Goal: Register for event/course

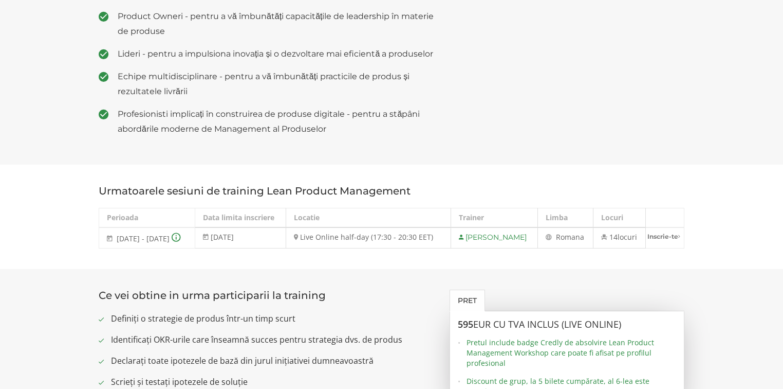
scroll to position [658, 0]
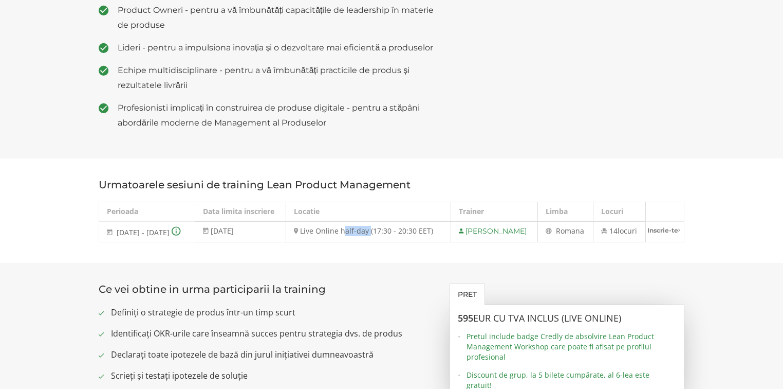
drag, startPoint x: 383, startPoint y: 256, endPoint x: 409, endPoint y: 257, distance: 26.2
click at [409, 242] on td "Live Online half-day (17:30 - 20:30 EET)" at bounding box center [368, 231] width 165 height 21
click at [382, 242] on td "Live Online half-day (17:30 - 20:30 EET)" at bounding box center [368, 231] width 165 height 21
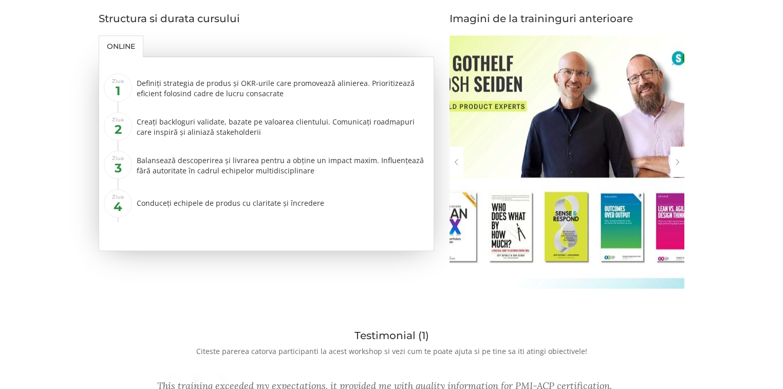
scroll to position [1193, 0]
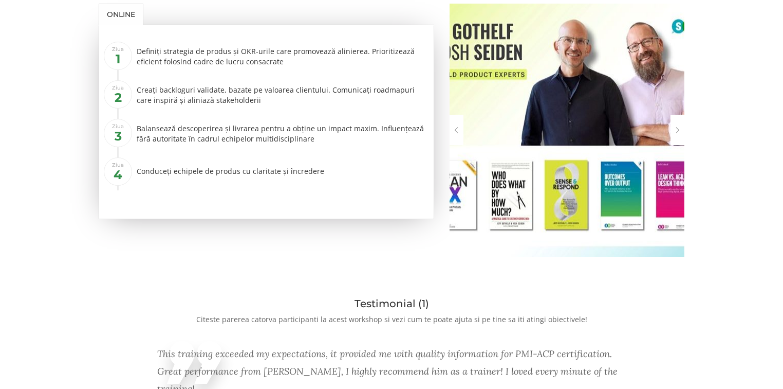
click at [679, 145] on div at bounding box center [678, 130] width 14 height 30
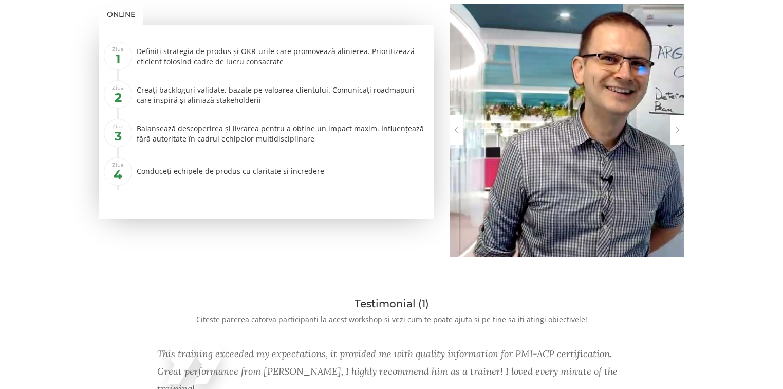
click at [677, 145] on div at bounding box center [678, 130] width 14 height 30
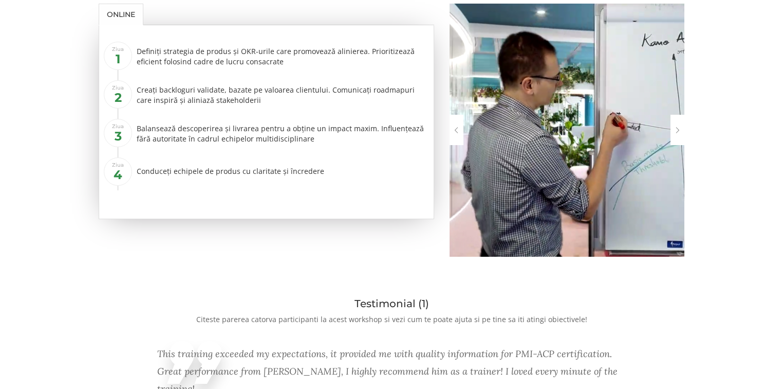
click at [677, 145] on div at bounding box center [678, 130] width 14 height 30
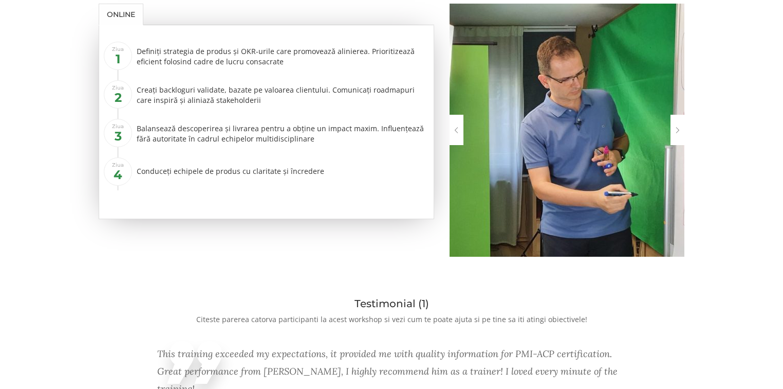
click at [677, 145] on div at bounding box center [678, 130] width 14 height 30
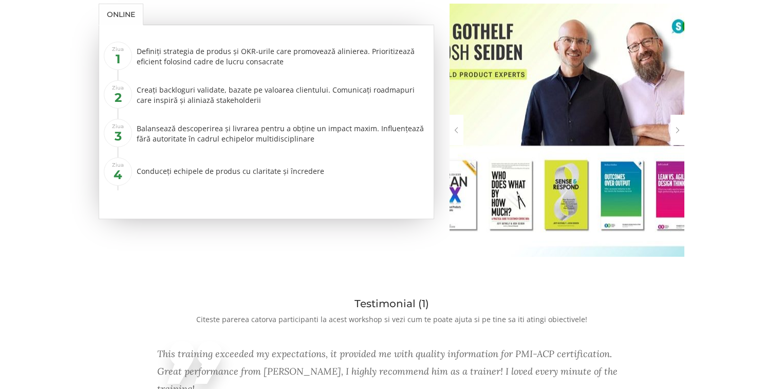
click at [677, 145] on div at bounding box center [678, 130] width 14 height 30
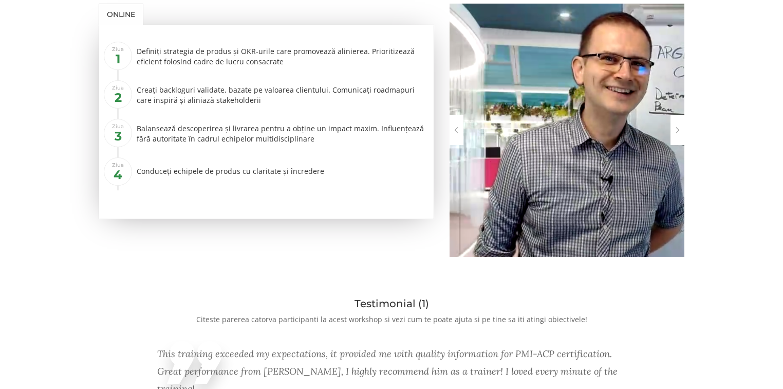
click at [677, 145] on div at bounding box center [678, 130] width 14 height 30
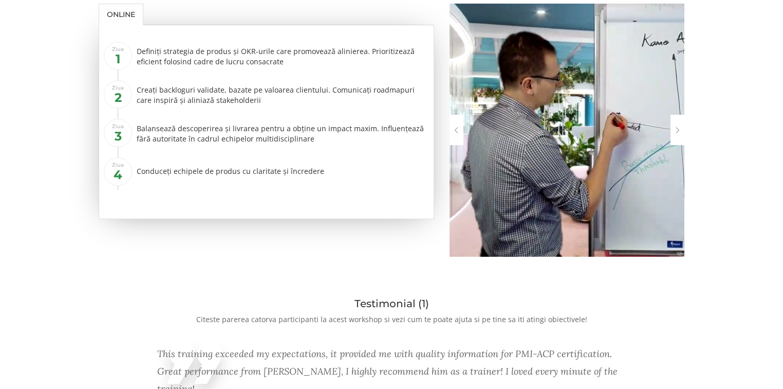
click at [677, 145] on div at bounding box center [678, 130] width 14 height 30
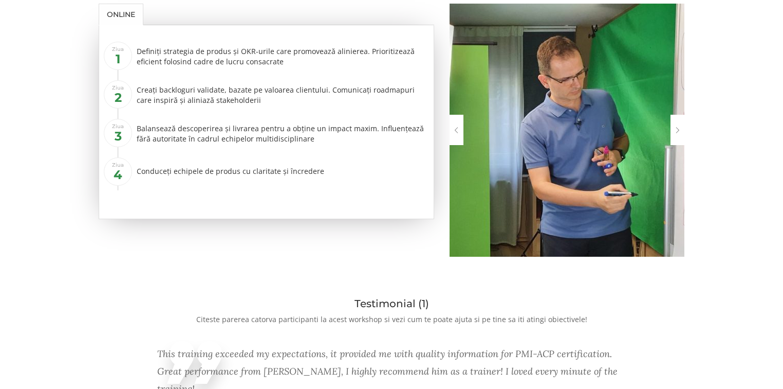
click at [677, 145] on div at bounding box center [678, 130] width 14 height 30
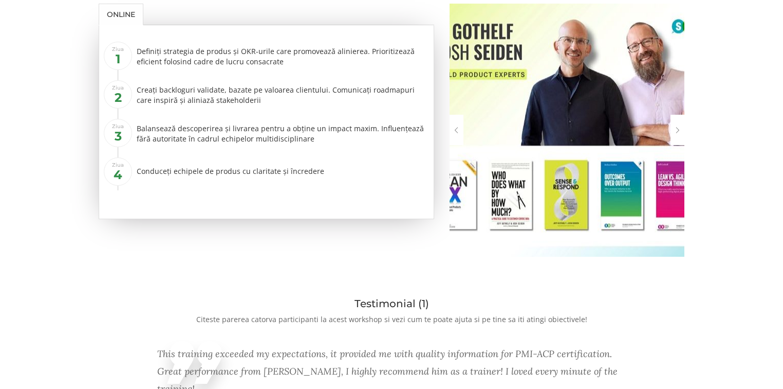
click at [677, 145] on div at bounding box center [678, 130] width 14 height 30
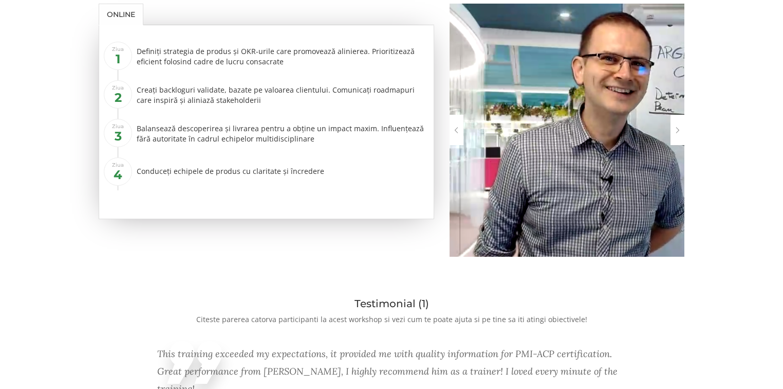
click at [677, 145] on div at bounding box center [678, 130] width 14 height 30
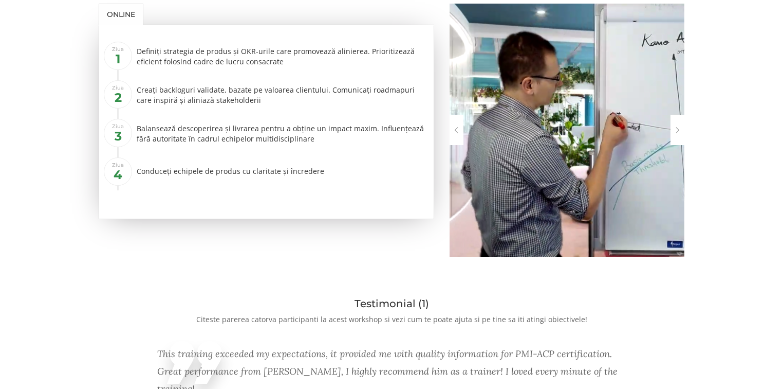
click at [677, 145] on div at bounding box center [678, 130] width 14 height 30
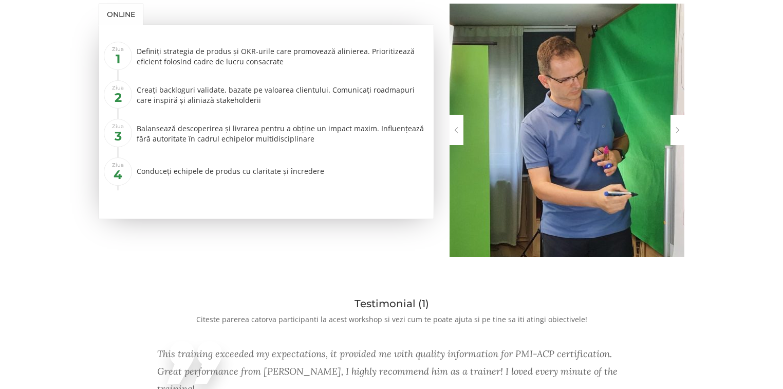
click at [677, 145] on div at bounding box center [678, 130] width 14 height 30
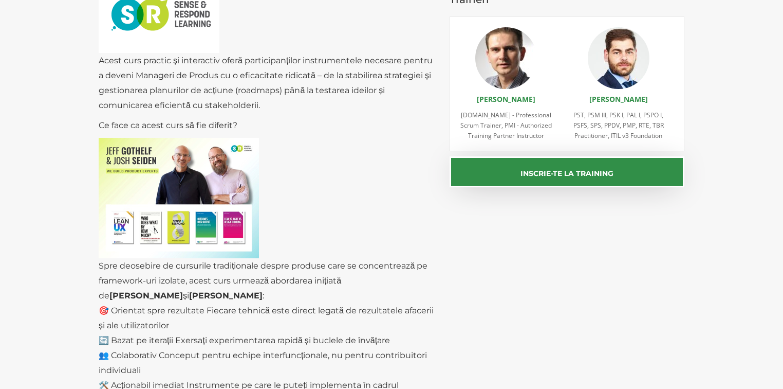
scroll to position [123, 0]
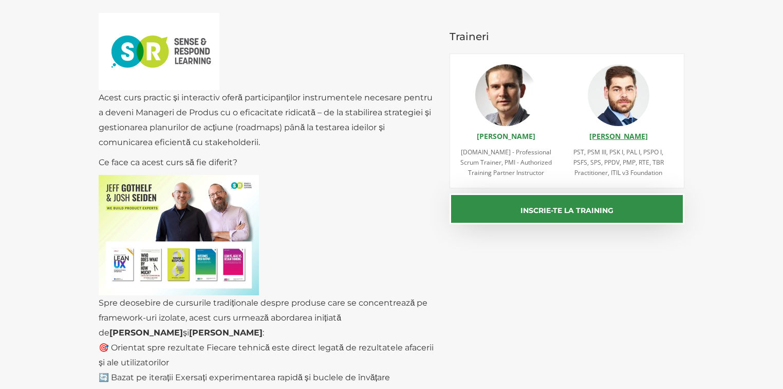
click at [618, 136] on link "[PERSON_NAME]" at bounding box center [619, 136] width 59 height 10
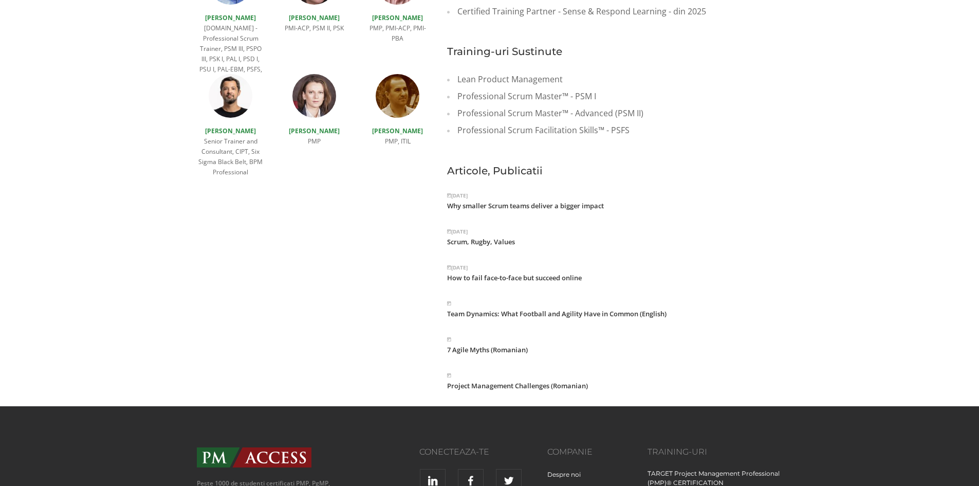
scroll to position [601, 0]
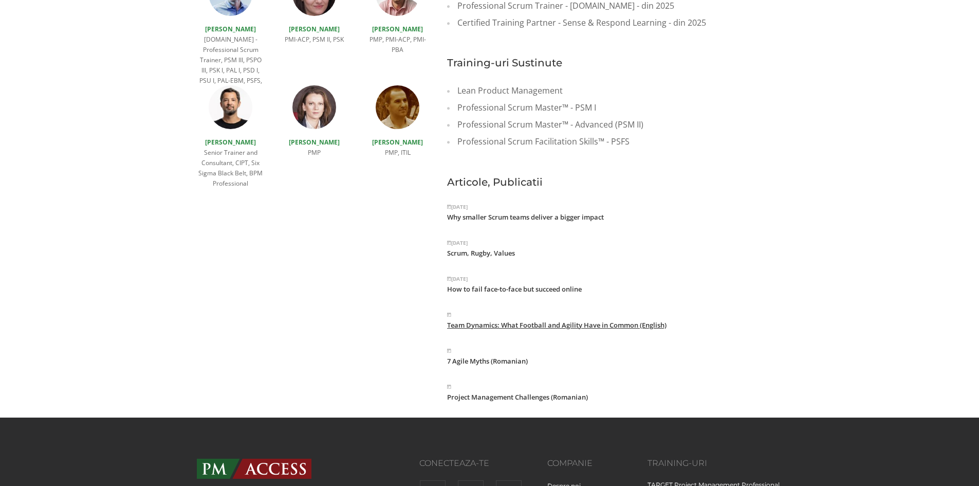
click at [544, 320] on link "Team Dynamics: What Football and Agility Have in Common (English)" at bounding box center [556, 324] width 219 height 9
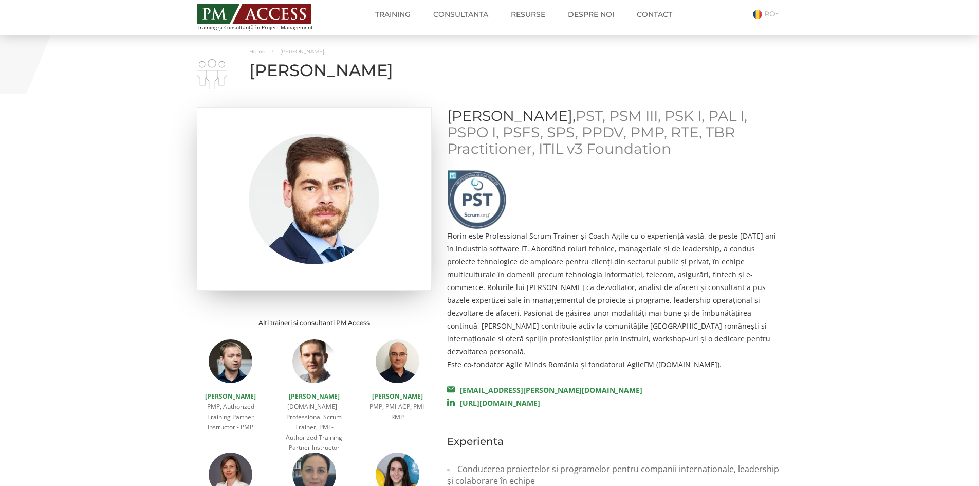
scroll to position [0, 0]
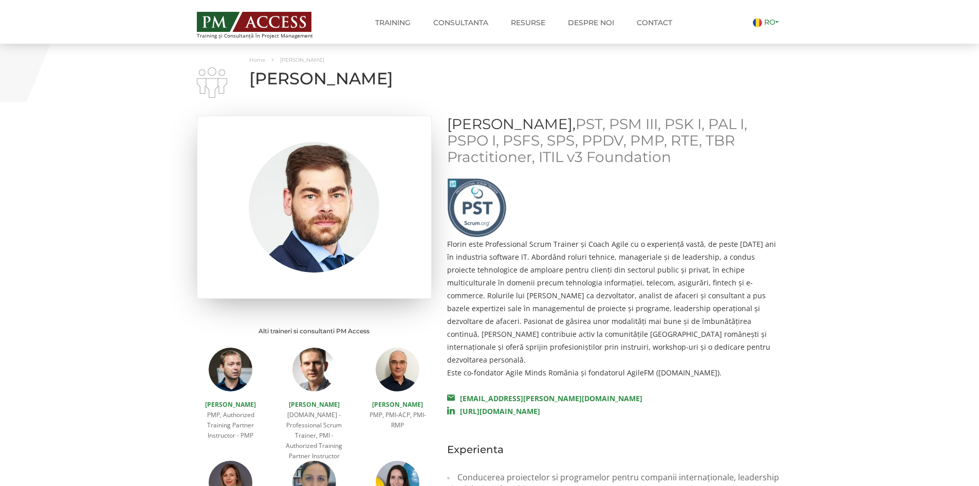
click at [768, 21] on link "RO" at bounding box center [768, 21] width 30 height 9
click at [770, 30] on li "EN" at bounding box center [763, 35] width 22 height 10
click at [769, 34] on link "EN" at bounding box center [763, 35] width 22 height 9
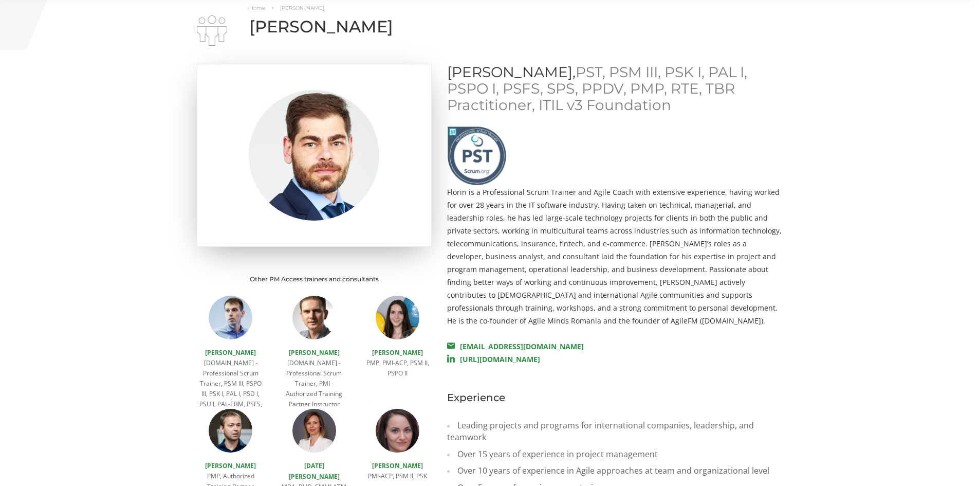
scroll to position [51, 0]
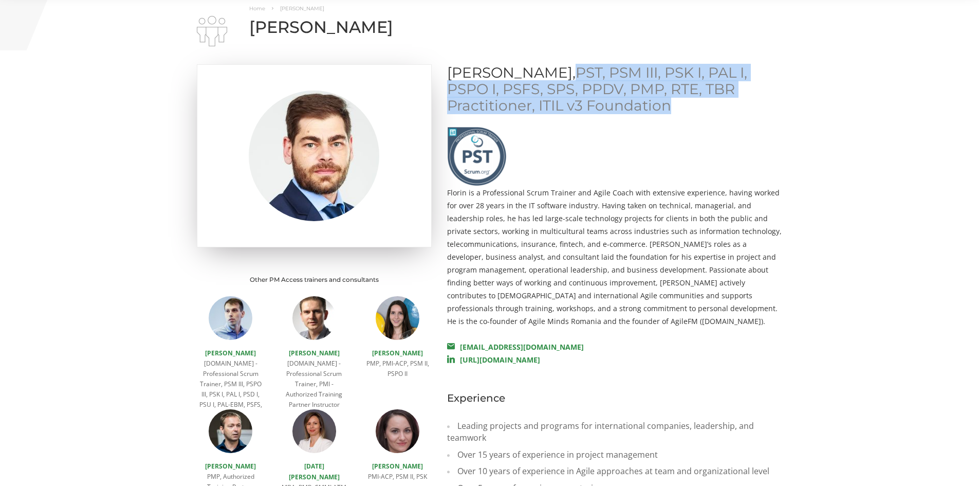
drag, startPoint x: 624, startPoint y: 72, endPoint x: 686, endPoint y: 111, distance: 73.3
click at [686, 111] on p "FLORIN MANOLESCU, PST, PSM III, PSK I, PAL I, PSPO I, PSFS, SPS, PPDV, PMP, RTE…" at bounding box center [615, 88] width 336 height 49
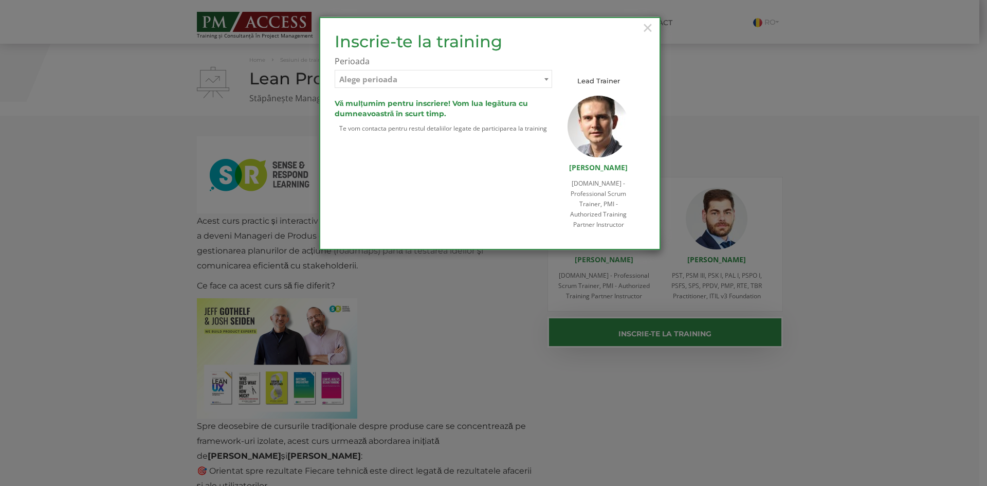
select select "Live Online half-day (17:30 - 20:30 EET) - 3 noiembrie - 24 noiembrie 2025"
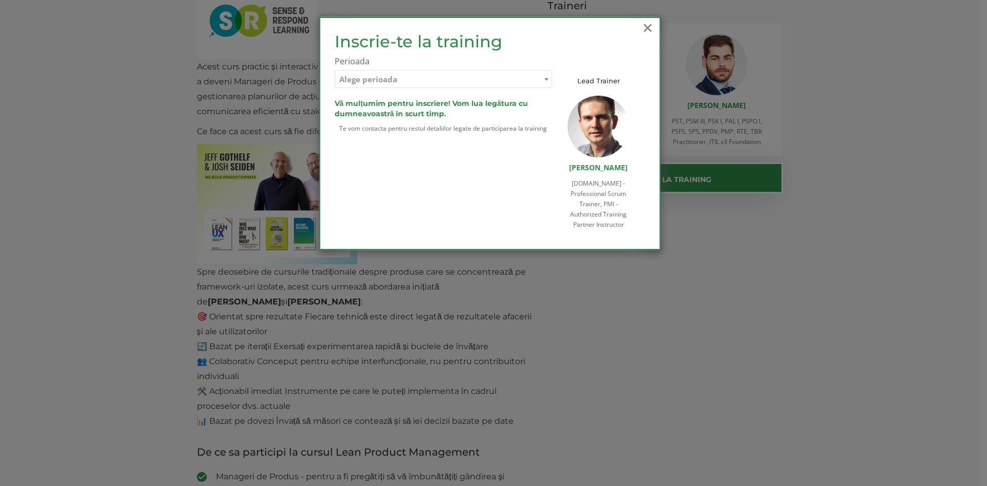
click at [644, 27] on span "×" at bounding box center [647, 27] width 13 height 28
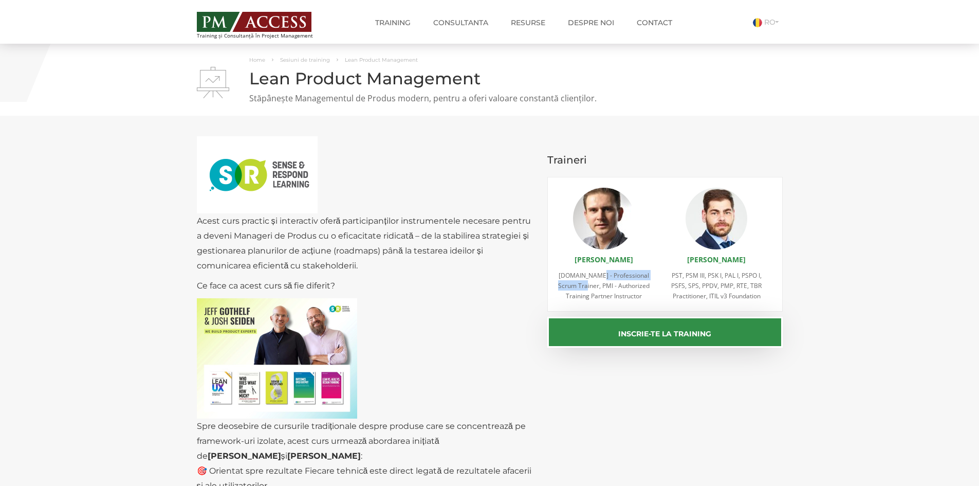
drag, startPoint x: 595, startPoint y: 273, endPoint x: 577, endPoint y: 285, distance: 21.2
click at [577, 285] on span "[DOMAIN_NAME] - Professional Scrum Trainer, PMI - Authorized Training Partner I…" at bounding box center [603, 285] width 91 height 29
click at [588, 286] on span "[DOMAIN_NAME] - Professional Scrum Trainer, PMI - Authorized Training Partner I…" at bounding box center [603, 285] width 91 height 29
click at [582, 285] on span "[DOMAIN_NAME] - Professional Scrum Trainer, PMI - Authorized Training Partner I…" at bounding box center [603, 285] width 91 height 29
